Goal: Information Seeking & Learning: Learn about a topic

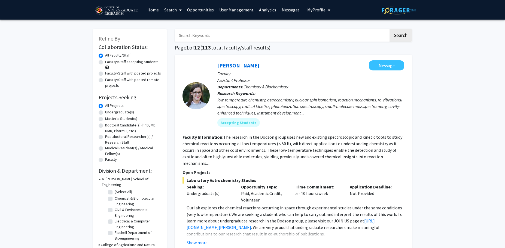
click at [239, 10] on link "User Management" at bounding box center [237, 9] width 40 height 19
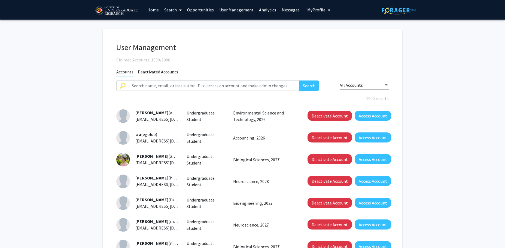
click at [262, 11] on link "Analytics" at bounding box center [267, 9] width 23 height 19
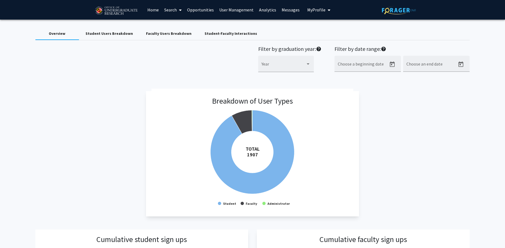
click at [166, 7] on link "Search" at bounding box center [173, 9] width 23 height 19
click at [173, 26] on span "Faculty/Staff" at bounding box center [182, 25] width 40 height 11
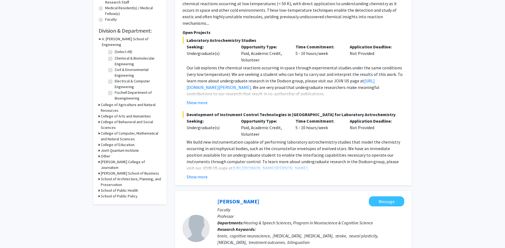
scroll to position [148, 0]
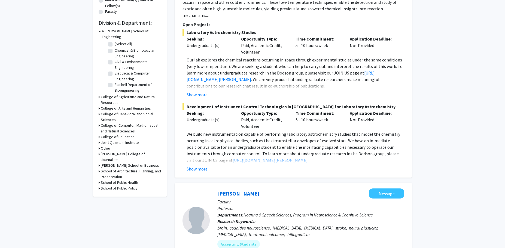
click at [100, 186] on div "School of Public Policy" at bounding box center [130, 189] width 63 height 6
click at [99, 180] on icon at bounding box center [99, 183] width 1 height 6
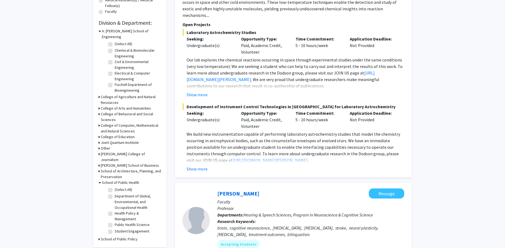
click at [112, 187] on fg-checkbox "(Select All) (Select All)" at bounding box center [134, 190] width 52 height 7
click at [115, 187] on label "(Select All)" at bounding box center [123, 190] width 17 height 6
click at [115, 187] on input "(Select All)" at bounding box center [117, 189] width 4 height 4
checkbox input "true"
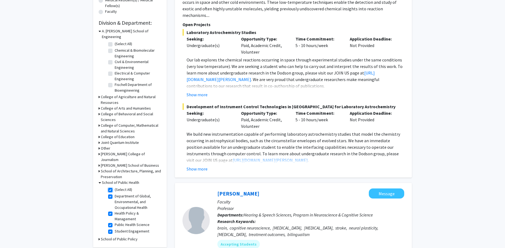
checkbox input "true"
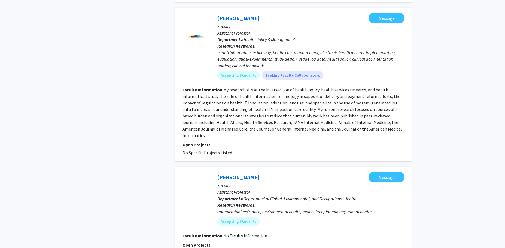
scroll to position [574, 0]
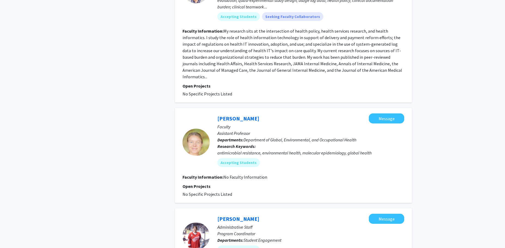
click at [199, 129] on div at bounding box center [195, 142] width 27 height 27
click at [235, 115] on link "[PERSON_NAME]" at bounding box center [238, 118] width 42 height 7
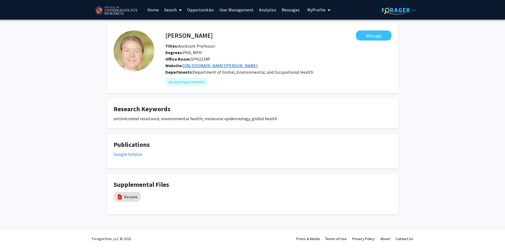
click at [257, 68] on link "https://sph.umd.edu/people/heather-k-amato" at bounding box center [219, 65] width 75 height 5
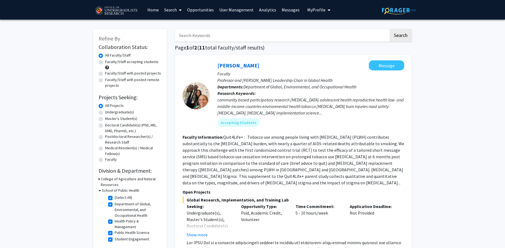
click at [115, 199] on label "(Select All)" at bounding box center [123, 198] width 17 height 6
click at [115, 199] on input "(Select All)" at bounding box center [117, 197] width 4 height 4
checkbox input "false"
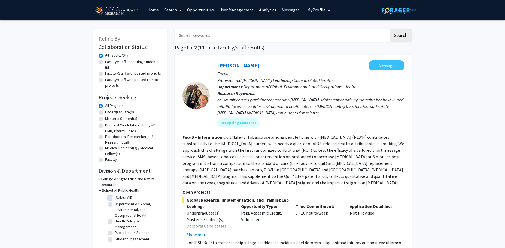
checkbox input "false"
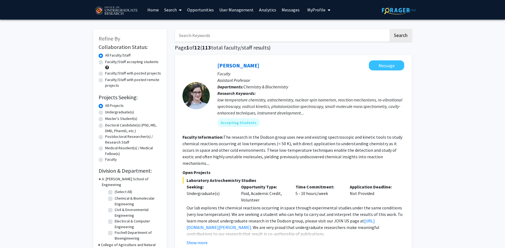
click at [100, 179] on icon at bounding box center [100, 179] width 2 height 6
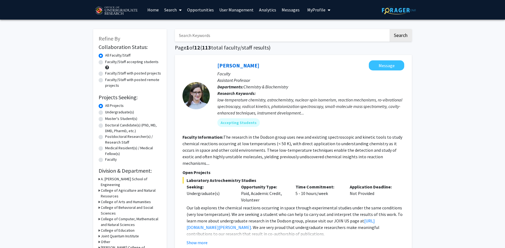
scroll to position [2, 0]
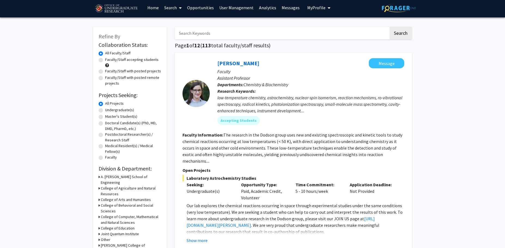
click at [99, 197] on icon at bounding box center [99, 200] width 1 height 6
click at [115, 204] on label "(Select All)" at bounding box center [123, 207] width 17 height 6
click at [115, 204] on input "(Select All)" at bounding box center [117, 206] width 4 height 4
checkbox input "true"
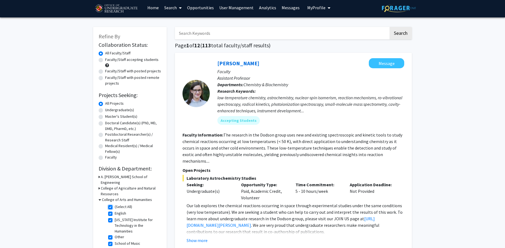
checkbox input "true"
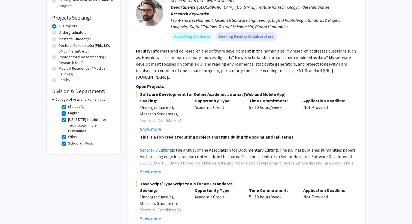
scroll to position [86, 0]
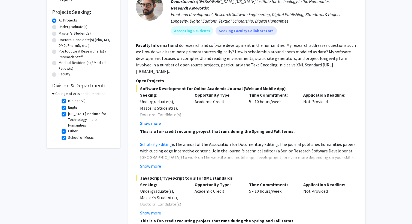
click at [68, 100] on label "(Select All)" at bounding box center [76, 101] width 17 height 6
click at [68, 100] on input "(Select All)" at bounding box center [70, 100] width 4 height 4
checkbox input "false"
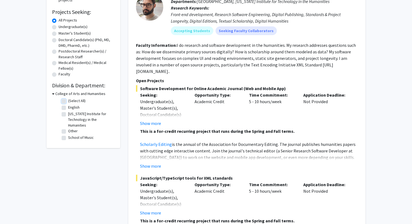
checkbox input "false"
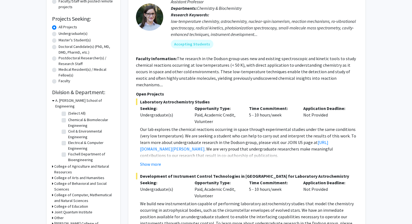
scroll to position [109, 0]
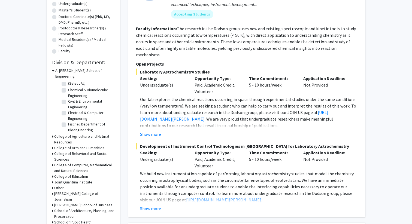
click at [53, 134] on div "College of Agriculture and Natural Resources" at bounding box center [83, 139] width 63 height 11
click at [59, 134] on h3 "College of Agriculture and Natural Resources" at bounding box center [84, 139] width 60 height 11
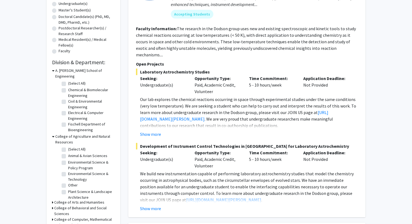
click at [68, 147] on label "(Select All)" at bounding box center [76, 150] width 17 height 6
click at [68, 147] on input "(Select All)" at bounding box center [70, 149] width 4 height 4
checkbox input "true"
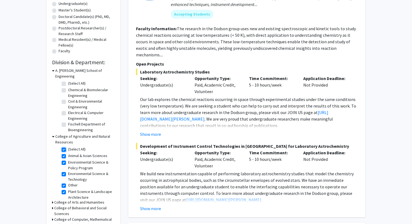
checkbox input "true"
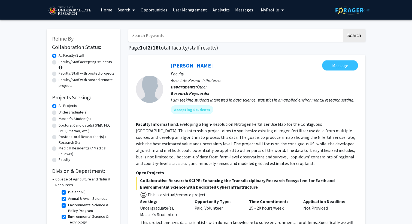
click at [250, 93] on p "Research Keywords: I am seeking students interested in data science, statistics…" at bounding box center [264, 96] width 187 height 13
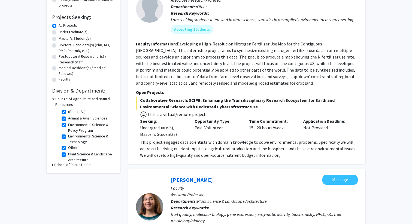
scroll to position [84, 0]
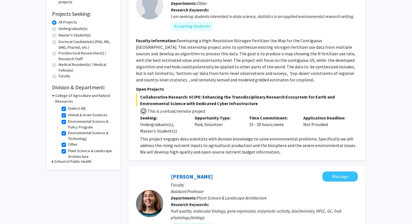
click at [68, 108] on label "(Select All)" at bounding box center [76, 109] width 17 height 6
click at [68, 108] on input "(Select All)" at bounding box center [70, 108] width 4 height 4
checkbox input "false"
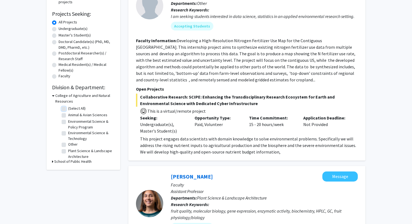
checkbox input "false"
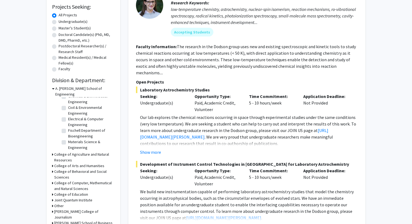
scroll to position [25, 0]
click at [53, 152] on icon at bounding box center [52, 155] width 1 height 6
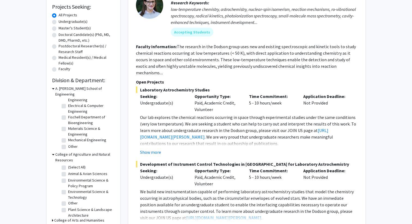
click at [68, 165] on label "(Select All)" at bounding box center [76, 168] width 17 height 6
click at [68, 165] on input "(Select All)" at bounding box center [70, 167] width 4 height 4
checkbox input "true"
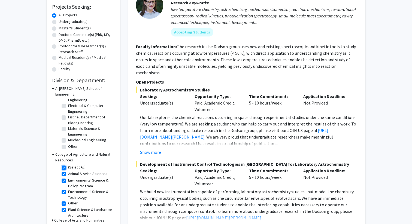
checkbox input "true"
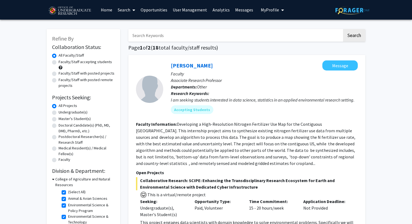
click at [68, 192] on label "(Select All)" at bounding box center [76, 192] width 17 height 6
click at [68, 192] on input "(Select All)" at bounding box center [70, 191] width 4 height 4
checkbox input "false"
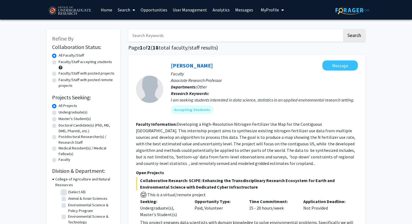
checkbox input "false"
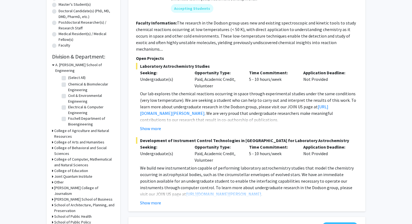
scroll to position [115, 0]
click at [53, 145] on icon at bounding box center [52, 148] width 1 height 6
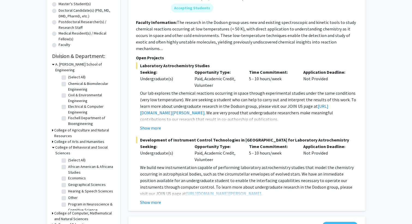
click at [68, 157] on label "(Select All)" at bounding box center [76, 160] width 17 height 6
click at [68, 157] on input "(Select All)" at bounding box center [70, 159] width 4 height 4
checkbox input "true"
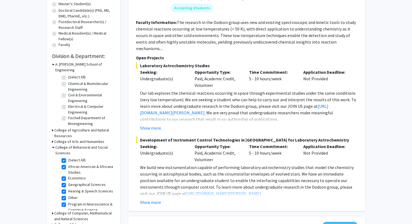
checkbox input "true"
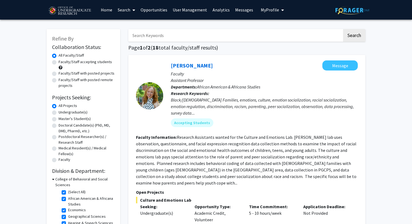
click at [51, 179] on div "Refine By Collaboration Status: Collaboration Status All Faculty/Staff Collabor…" at bounding box center [84, 138] width 74 height 219
click at [68, 192] on label "(Select All)" at bounding box center [76, 192] width 17 height 6
click at [68, 192] on input "(Select All)" at bounding box center [70, 191] width 4 height 4
checkbox input "false"
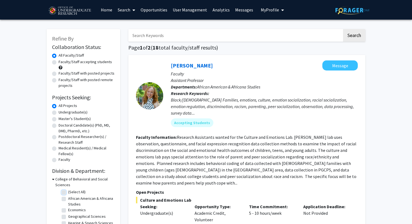
checkbox input "false"
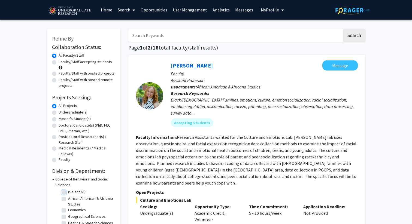
checkbox input "false"
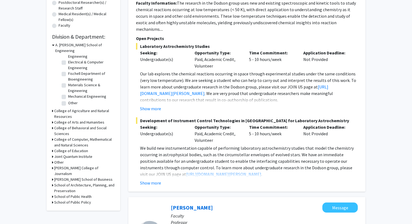
scroll to position [137, 0]
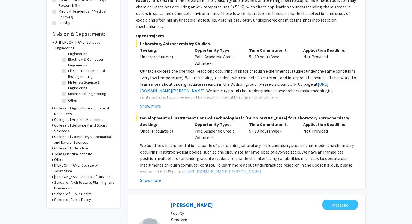
click at [52, 105] on icon at bounding box center [52, 108] width 1 height 6
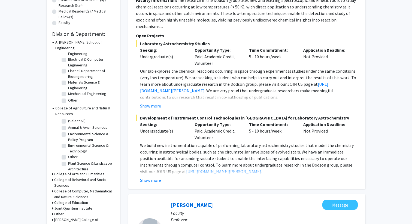
click at [68, 118] on label "(Select All)" at bounding box center [76, 121] width 17 height 6
click at [68, 118] on input "(Select All)" at bounding box center [70, 120] width 4 height 4
checkbox input "true"
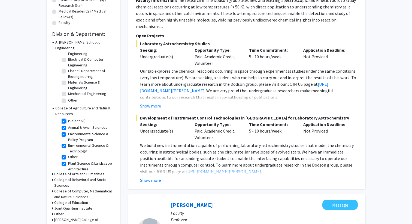
checkbox input "true"
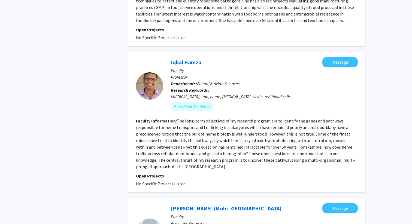
scroll to position [1284, 0]
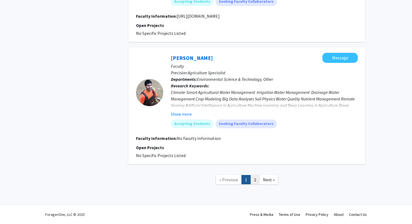
click at [258, 179] on link "2" at bounding box center [254, 180] width 9 height 10
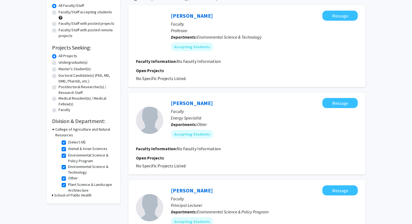
scroll to position [53, 0]
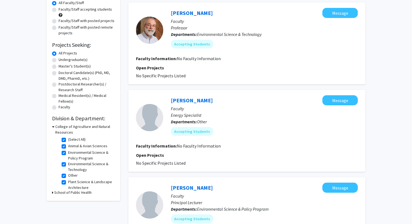
click at [68, 140] on label "(Select All)" at bounding box center [76, 140] width 17 height 6
click at [68, 140] on input "(Select All)" at bounding box center [70, 139] width 4 height 4
checkbox input "false"
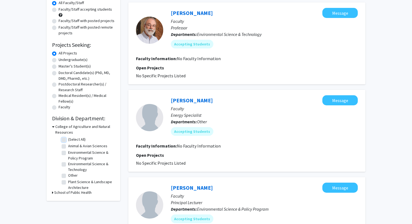
checkbox input "false"
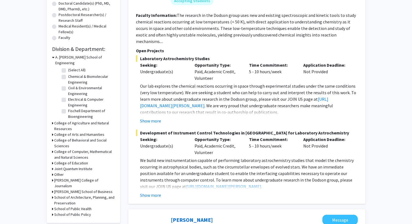
scroll to position [123, 0]
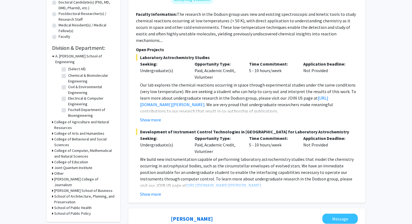
click at [51, 129] on div "Refine By Collaboration Status: Collaboration Status All Faculty/Staff Collabor…" at bounding box center [84, 64] width 74 height 316
click at [51, 154] on div "Refine By Collaboration Status: Collaboration Status All Faculty/Staff Collabor…" at bounding box center [84, 64] width 74 height 316
click at [52, 156] on div "Refine By Collaboration Status: Collaboration Status All Faculty/Staff Collabor…" at bounding box center [84, 64] width 74 height 316
click at [54, 159] on div "College of Education" at bounding box center [83, 162] width 63 height 6
click at [60, 159] on h3 "College of Education" at bounding box center [71, 162] width 34 height 6
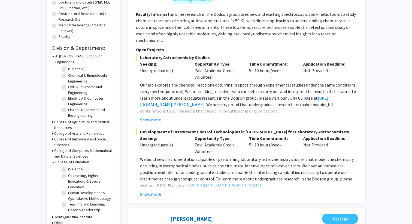
click at [68, 166] on label "(Select All)" at bounding box center [76, 169] width 17 height 6
click at [68, 166] on input "(Select All)" at bounding box center [70, 168] width 4 height 4
checkbox input "true"
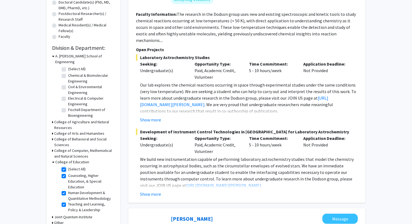
checkbox input "true"
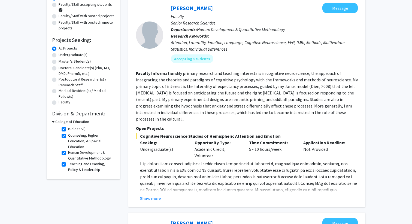
scroll to position [61, 0]
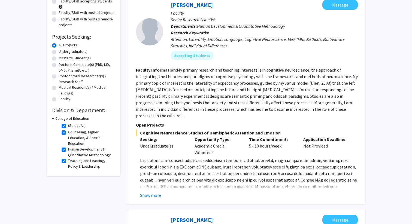
click at [68, 126] on label "(Select All)" at bounding box center [76, 126] width 17 height 6
click at [68, 126] on input "(Select All)" at bounding box center [70, 125] width 4 height 4
checkbox input "false"
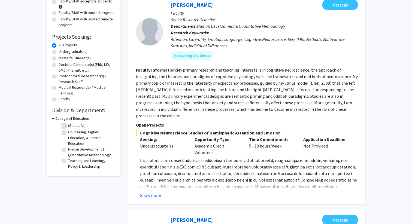
checkbox input "false"
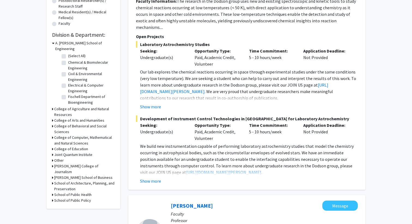
scroll to position [141, 0]
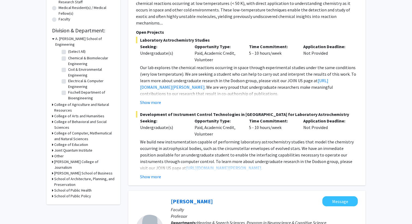
click at [53, 159] on div "Philip Merrill College of Journalism" at bounding box center [83, 164] width 63 height 11
click at [64, 159] on h3 "Philip Merrill College of Journalism" at bounding box center [84, 164] width 60 height 11
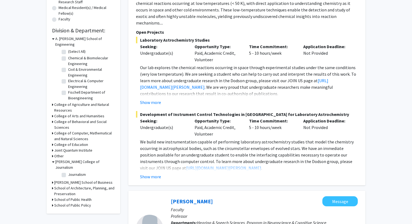
click at [69, 172] on label "Journalism" at bounding box center [77, 175] width 18 height 6
click at [69, 172] on input "Journalism" at bounding box center [70, 174] width 4 height 4
checkbox input "true"
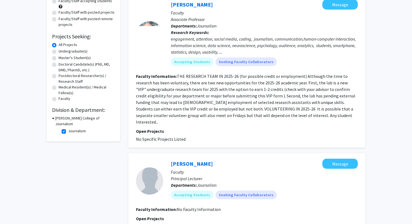
scroll to position [72, 0]
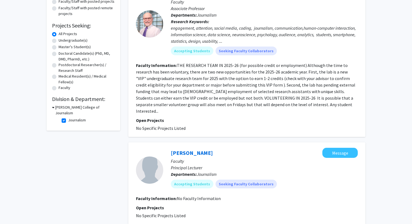
click at [62, 117] on fg-checkbox "Journalism Journalism" at bounding box center [88, 120] width 52 height 7
click at [68, 117] on label "Journalism" at bounding box center [77, 120] width 18 height 6
click at [68, 117] on input "Journalism" at bounding box center [70, 119] width 4 height 4
checkbox input "false"
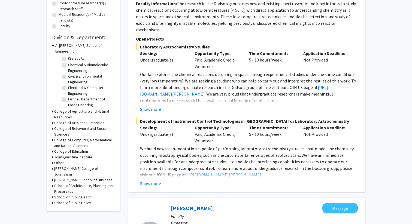
scroll to position [134, 0]
click at [76, 177] on h3 "Robert H. Smith School of Business" at bounding box center [83, 180] width 58 height 6
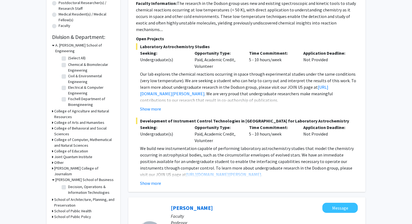
click at [66, 184] on fg-checkbox "Decision, Operations & Information Technologies Decision, Operations & Informat…" at bounding box center [88, 189] width 52 height 11
click at [68, 184] on label "Decision, Operations & Information Technologies" at bounding box center [90, 189] width 45 height 11
click at [68, 184] on input "Decision, Operations & Information Technologies" at bounding box center [70, 186] width 4 height 4
checkbox input "true"
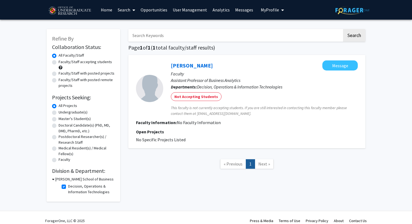
click at [68, 185] on label "Decision, Operations & Information Technologies" at bounding box center [90, 189] width 45 height 11
click at [68, 185] on input "Decision, Operations & Information Technologies" at bounding box center [70, 186] width 4 height 4
checkbox input "false"
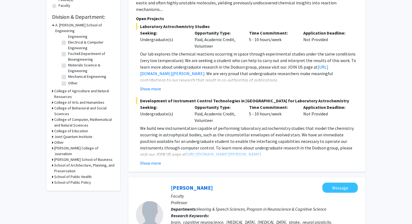
scroll to position [156, 0]
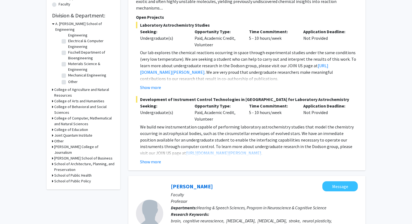
click at [56, 178] on h3 "School of Public Policy" at bounding box center [72, 181] width 37 height 6
click at [68, 185] on label "Other" at bounding box center [73, 188] width 10 height 6
click at [68, 185] on input "Other" at bounding box center [70, 187] width 4 height 4
checkbox input "true"
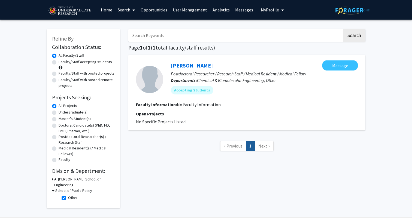
click at [215, 12] on link "Analytics" at bounding box center [221, 9] width 23 height 19
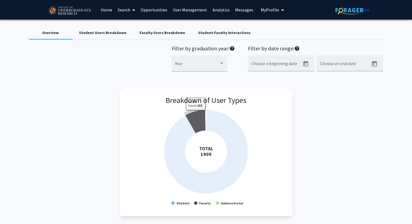
click at [196, 114] on icon at bounding box center [195, 122] width 20 height 24
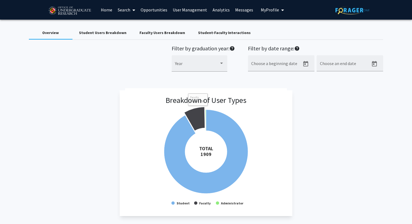
click at [163, 9] on link "Opportunities" at bounding box center [154, 9] width 32 height 19
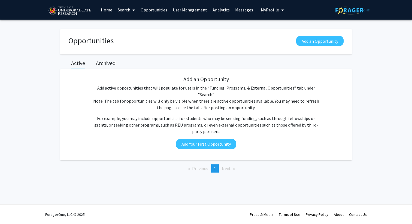
click at [107, 10] on link "Home" at bounding box center [106, 9] width 17 height 19
